Goal: Task Accomplishment & Management: Complete application form

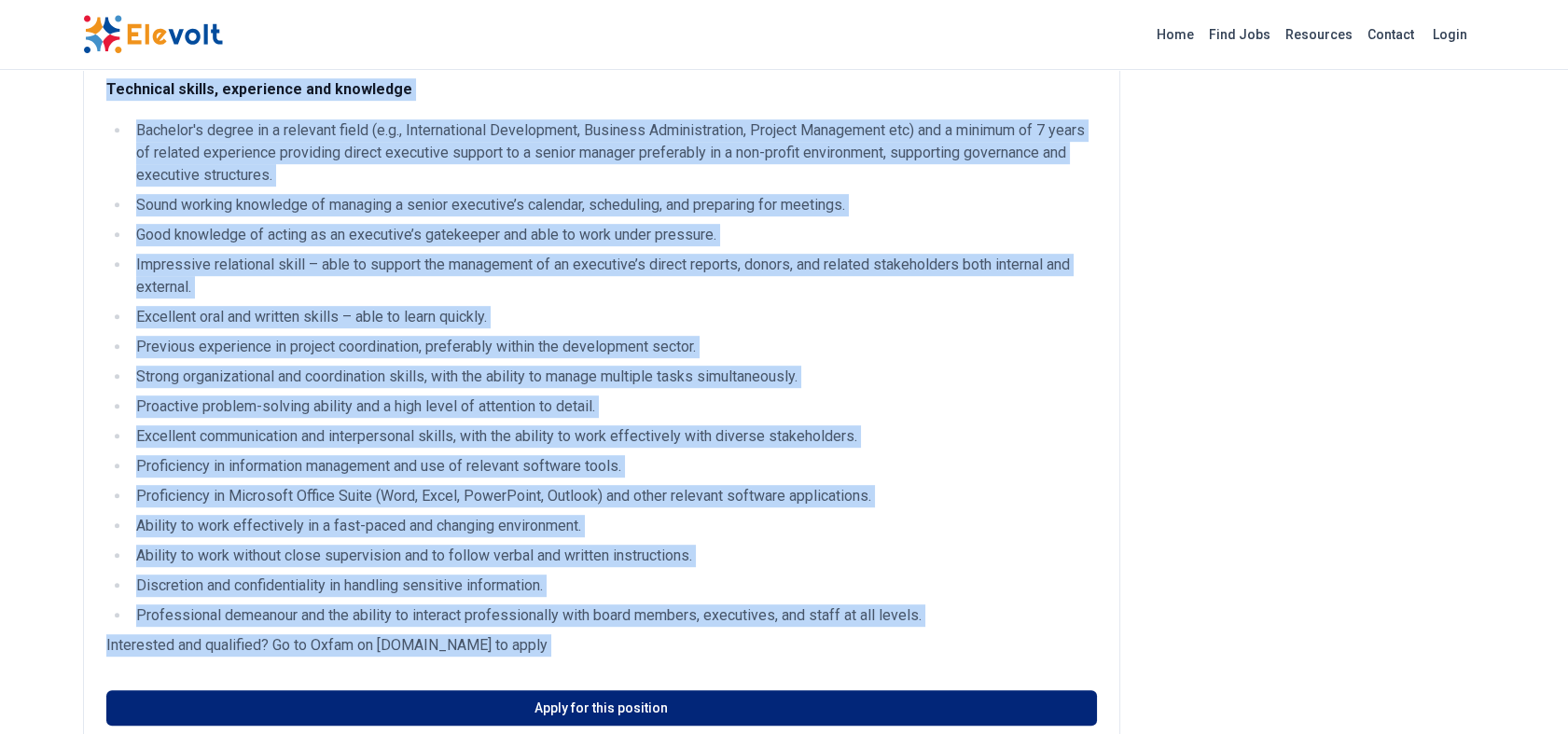
scroll to position [2121, 0]
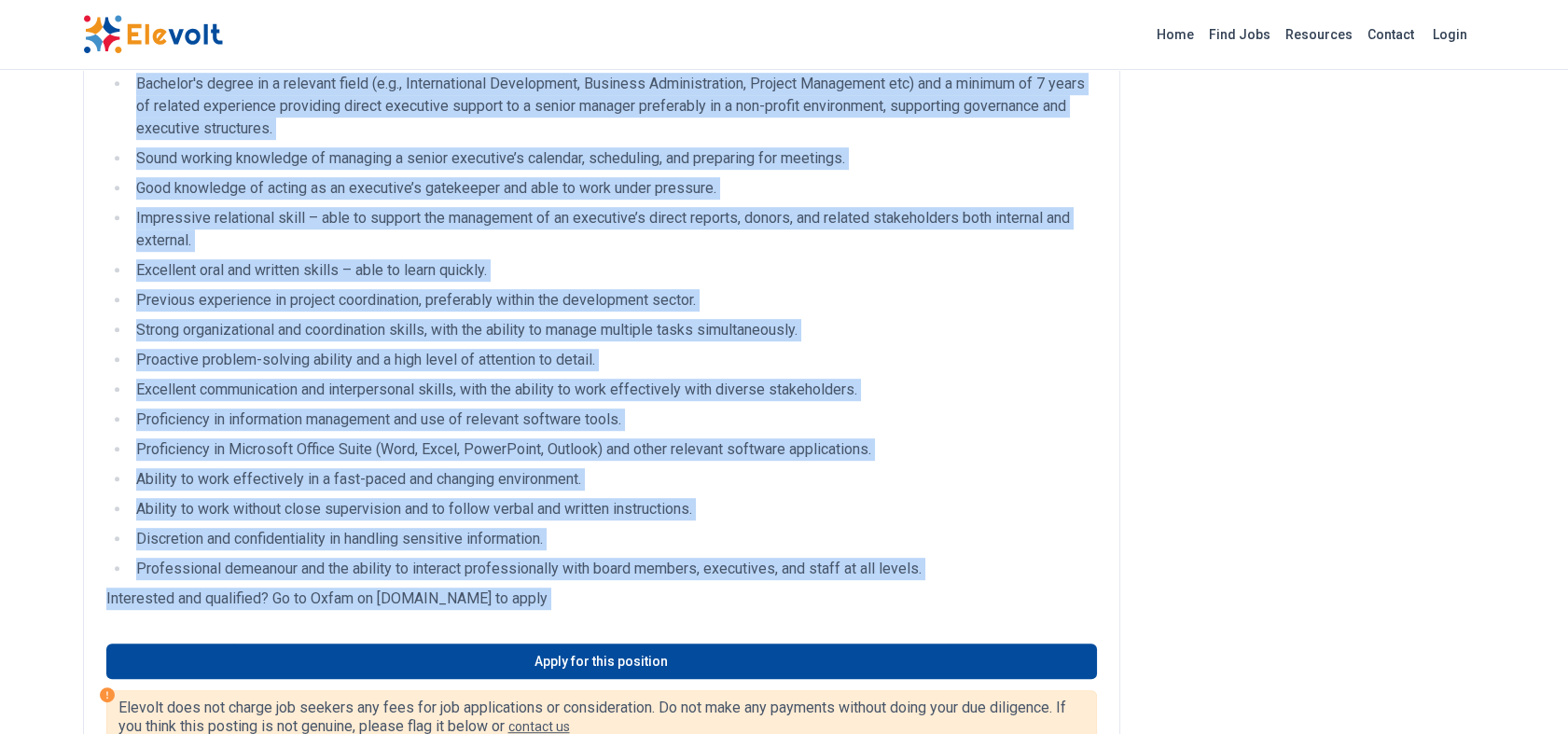
drag, startPoint x: 82, startPoint y: 99, endPoint x: 570, endPoint y: 597, distance: 697.2
drag, startPoint x: 570, startPoint y: 597, endPoint x: 478, endPoint y: 567, distance: 96.8
copy div "Loremipsu Dolorsita Con Adip elitsed DO Eius-temp Incididu 22 utla etd 78/17/75…"
click at [994, 376] on ul "Bachelor's degree in a relevant field (e.g., International Development, Busines…" at bounding box center [601, 327] width 991 height 508
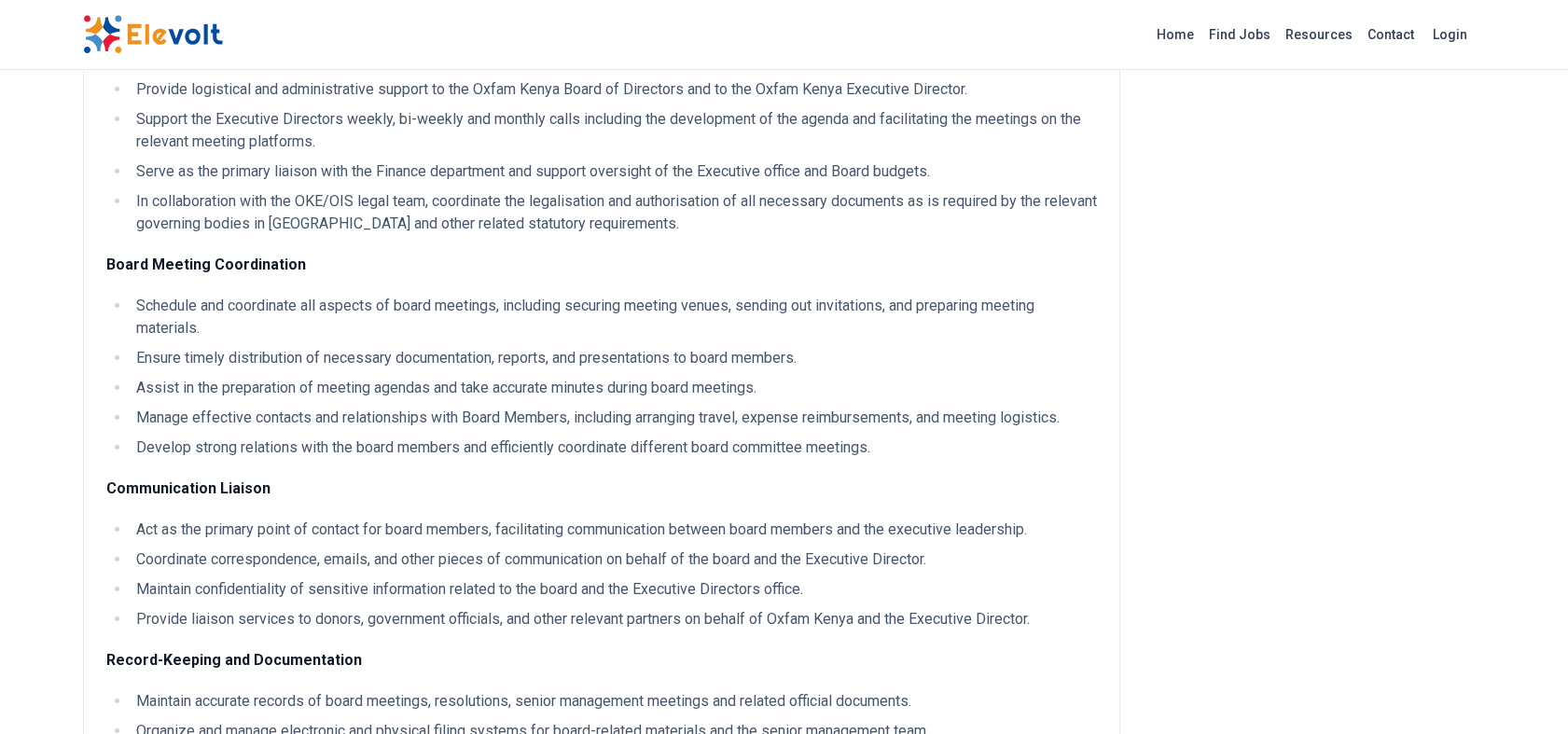
scroll to position [0, 0]
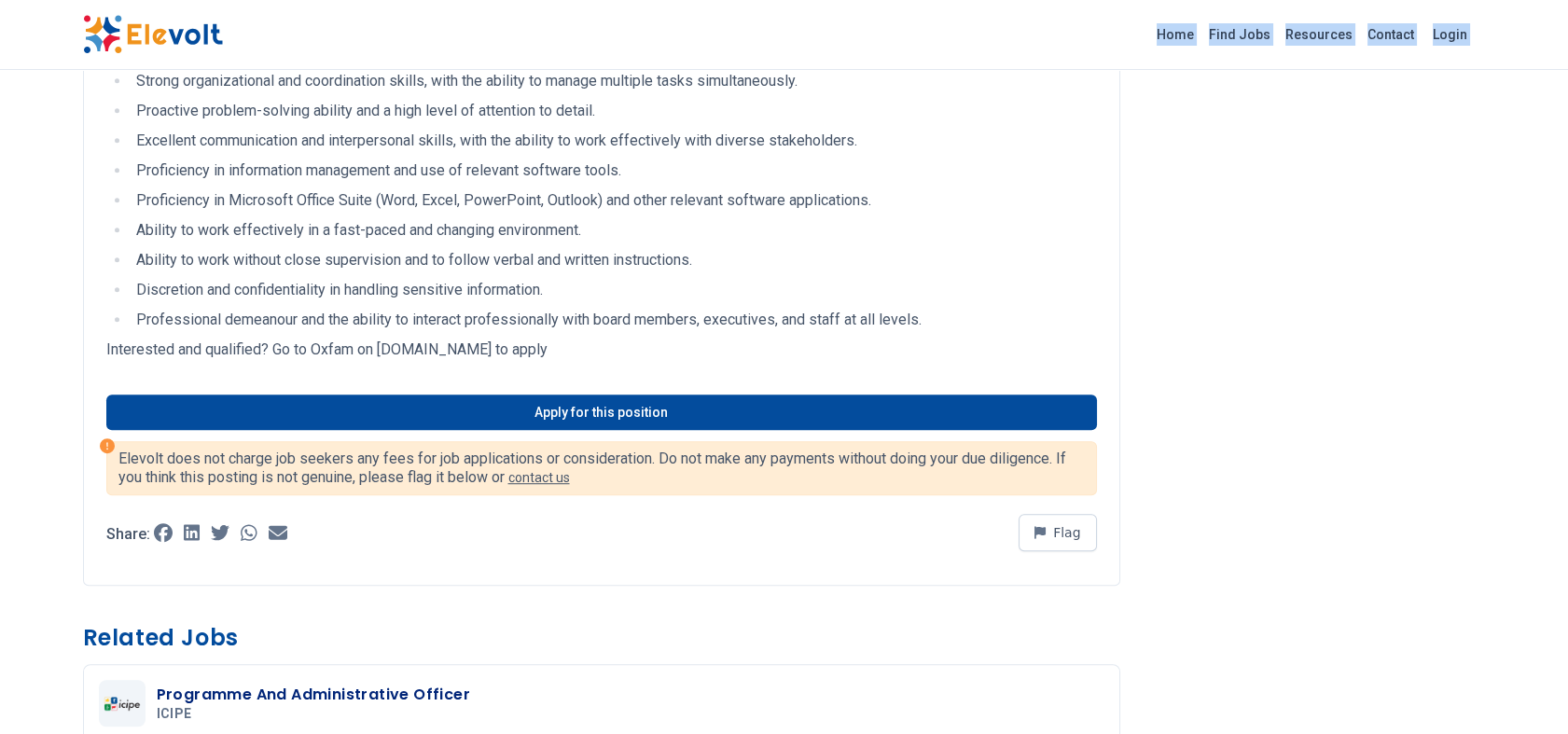
scroll to position [2341, 0]
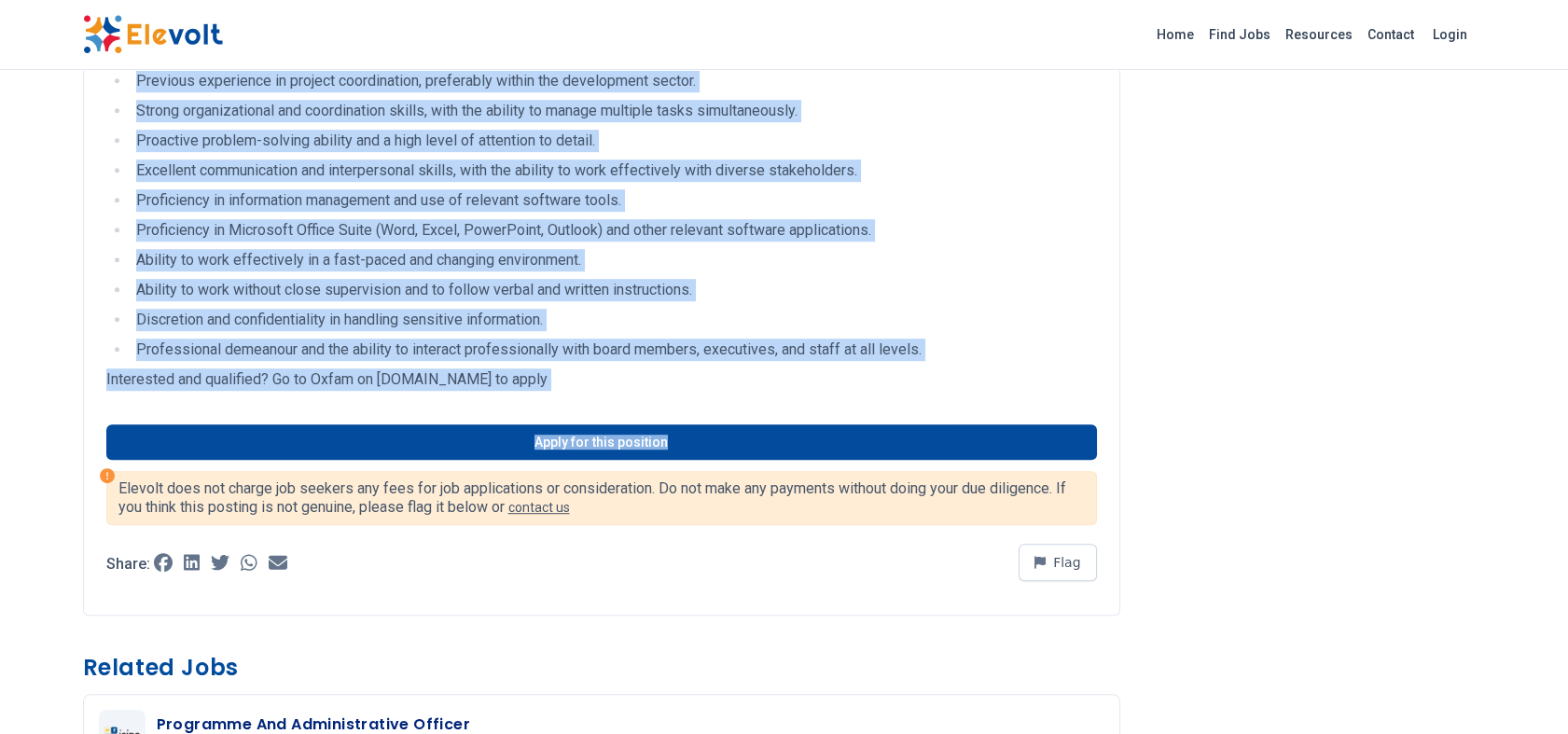
drag, startPoint x: 83, startPoint y: 94, endPoint x: 765, endPoint y: 416, distance: 754.2
copy div "Loremipsu Dolorsita Con Adip elitsed DO Eius-temp Incididu 22 utla etd 78/17/75…"
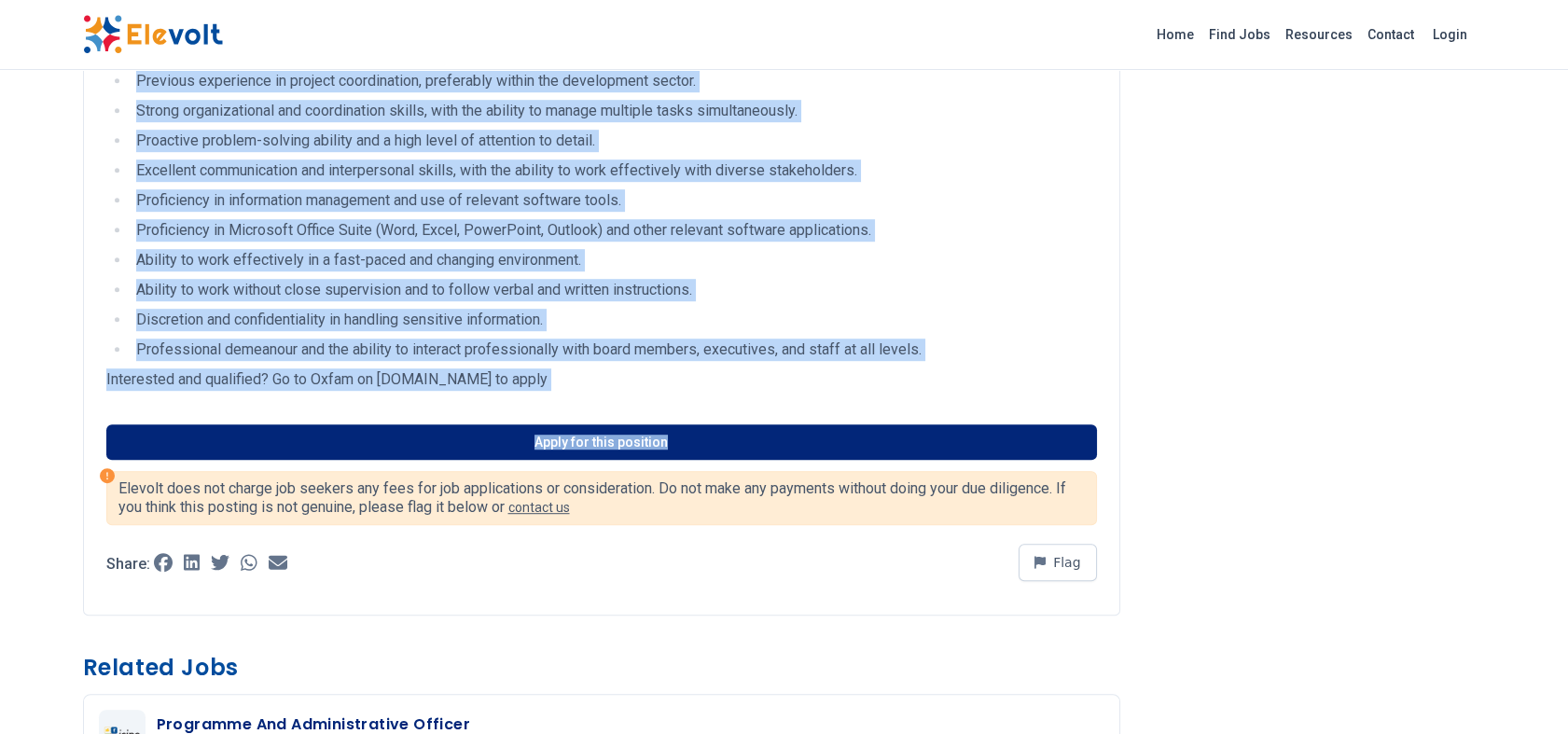
click at [613, 438] on link "Apply for this position" at bounding box center [601, 443] width 991 height 35
